Goal: Navigation & Orientation: Go to known website

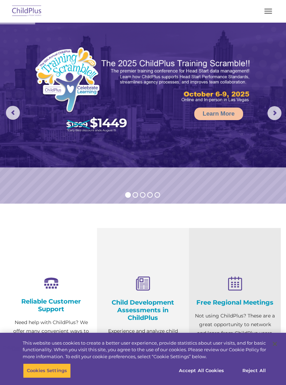
select select "MEDIUM"
click at [267, 13] on span "button" at bounding box center [268, 13] width 8 height 1
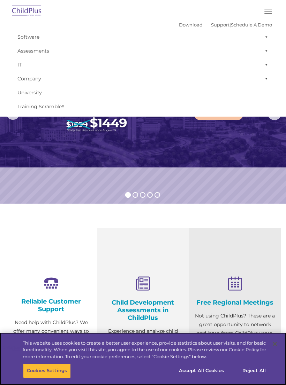
click at [255, 372] on button "Reject All" at bounding box center [254, 371] width 44 height 15
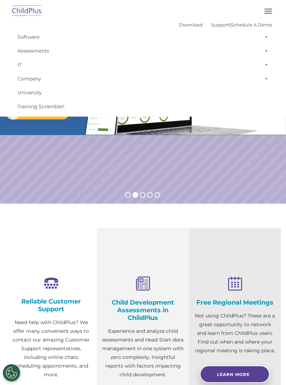
click at [29, 10] on img at bounding box center [26, 11] width 33 height 16
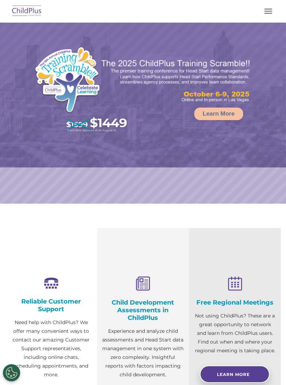
select select "MEDIUM"
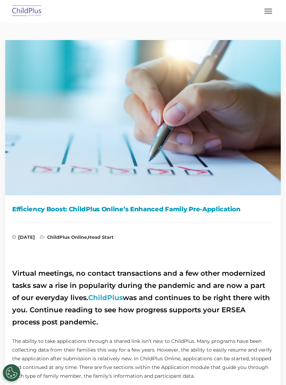
click at [30, 6] on img at bounding box center [26, 11] width 33 height 16
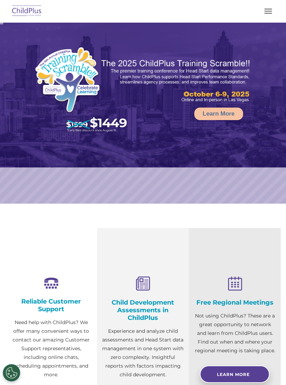
select select "MEDIUM"
